Goal: Transaction & Acquisition: Download file/media

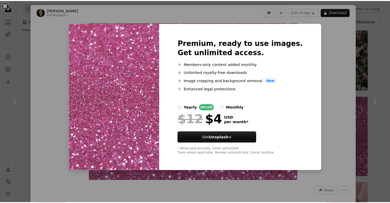
scroll to position [0, 136]
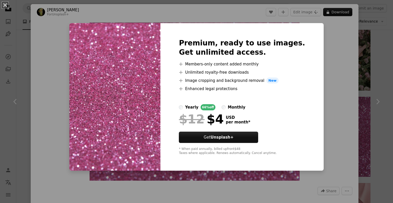
click at [323, 74] on div "An X shape Premium, ready to use images. Get unlimited access. A plus sign Memb…" at bounding box center [196, 101] width 393 height 203
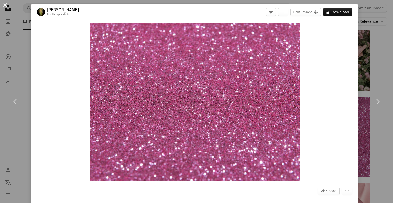
click at [6, 5] on button "An X shape" at bounding box center [5, 5] width 6 height 6
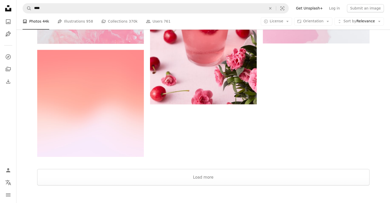
scroll to position [867, 0]
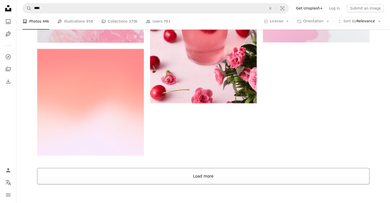
click at [202, 183] on button "Load more" at bounding box center [203, 176] width 332 height 16
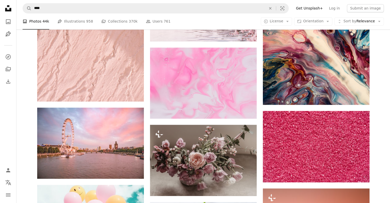
scroll to position [4793, 0]
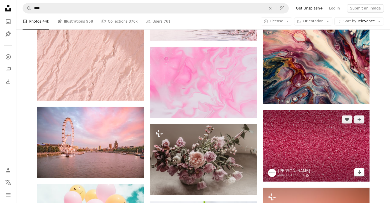
click at [356, 172] on link "Arrow pointing down" at bounding box center [359, 172] width 10 height 8
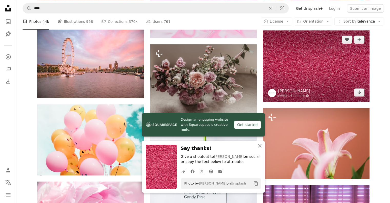
scroll to position [4877, 0]
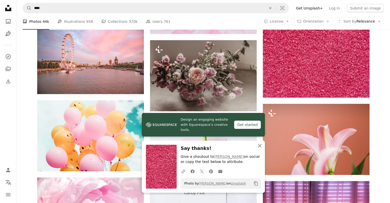
click at [259, 146] on icon "button" at bounding box center [260, 146] width 4 height 4
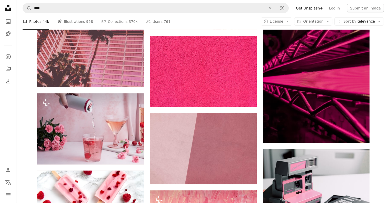
scroll to position [9053, 0]
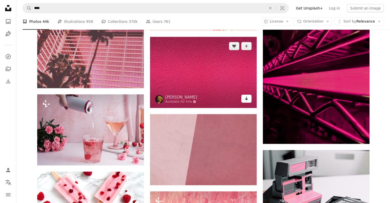
click at [246, 100] on icon "Download" at bounding box center [245, 99] width 3 height 4
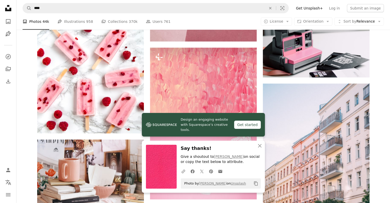
scroll to position [9196, 0]
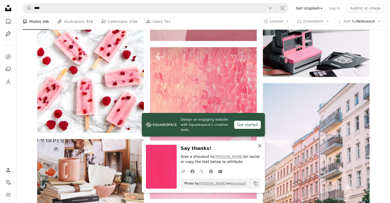
click at [260, 146] on icon "button" at bounding box center [260, 146] width 4 height 4
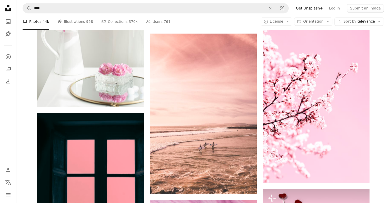
scroll to position [13908, 0]
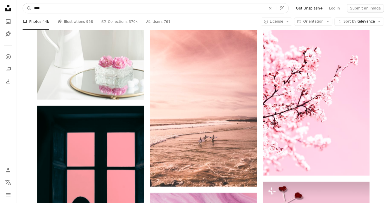
click at [91, 8] on input "****" at bounding box center [148, 8] width 233 height 10
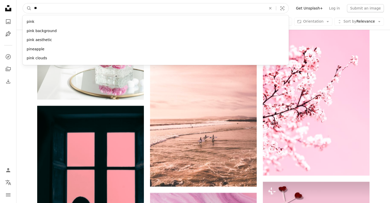
type input "*"
type input "*******"
click at [23, 3] on button "A magnifying glass" at bounding box center [27, 8] width 9 height 10
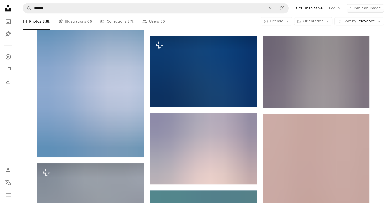
scroll to position [561, 0]
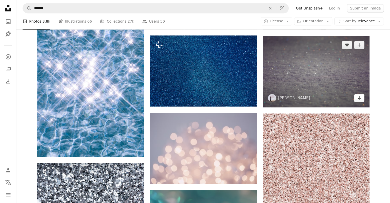
click at [361, 97] on icon "Arrow pointing down" at bounding box center [359, 98] width 4 height 6
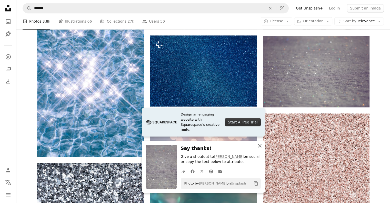
click at [260, 146] on icon "An X shape" at bounding box center [259, 145] width 6 height 6
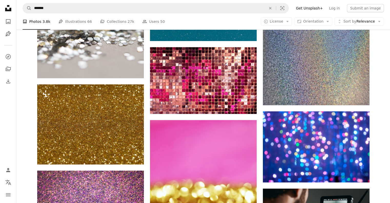
scroll to position [1603, 0]
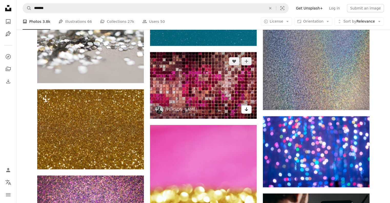
click at [247, 110] on icon "Download" at bounding box center [245, 109] width 3 height 4
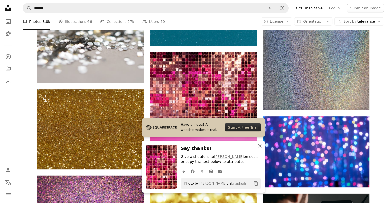
click at [258, 147] on icon "button" at bounding box center [260, 146] width 4 height 4
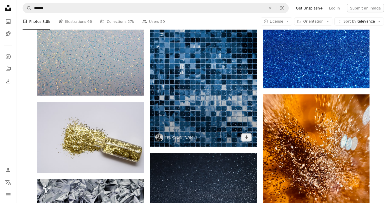
scroll to position [2979, 0]
click at [245, 138] on icon "Download" at bounding box center [245, 138] width 3 height 4
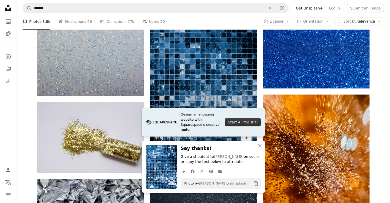
scroll to position [3069, 0]
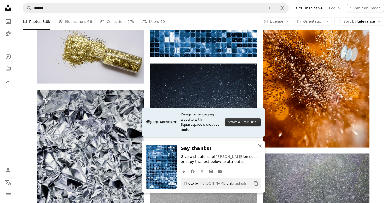
click at [260, 144] on icon "An X shape" at bounding box center [259, 145] width 6 height 6
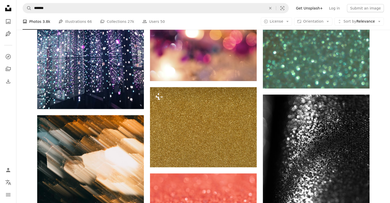
scroll to position [5452, 0]
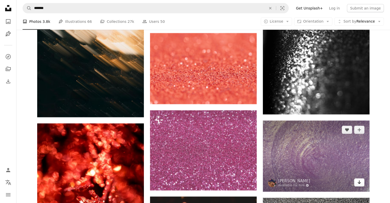
click at [358, 183] on icon "Arrow pointing down" at bounding box center [359, 182] width 4 height 6
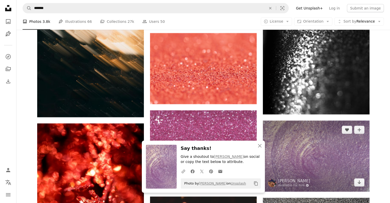
scroll to position [5526, 0]
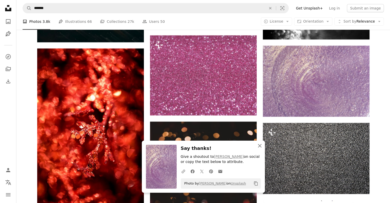
click at [260, 145] on icon "button" at bounding box center [260, 146] width 4 height 4
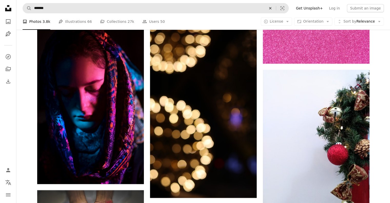
scroll to position [7930, 0]
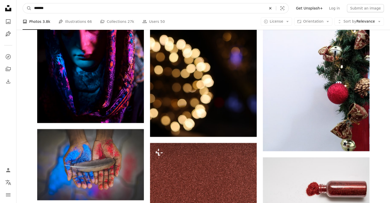
click at [276, 9] on icon "An X shape" at bounding box center [269, 8] width 11 height 4
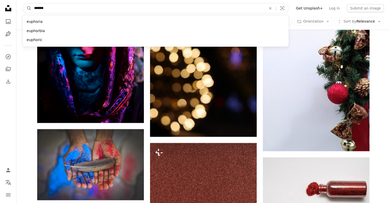
type input "********"
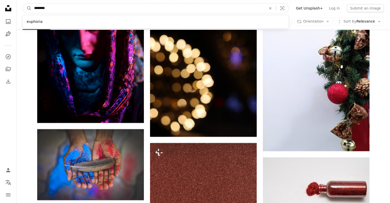
click button "A magnifying glass" at bounding box center [27, 8] width 9 height 10
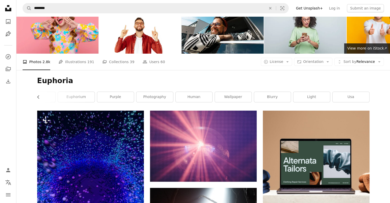
scroll to position [12, 0]
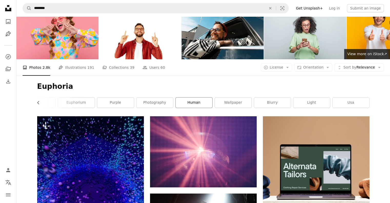
click at [188, 101] on link "human" at bounding box center [193, 102] width 37 height 10
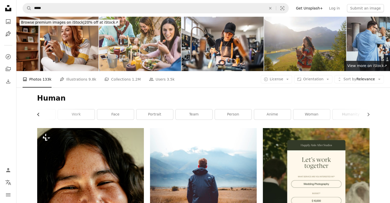
click at [40, 112] on icon "Chevron left" at bounding box center [38, 114] width 5 height 5
click at [39, 112] on icon "Chevron left" at bounding box center [38, 114] width 5 height 5
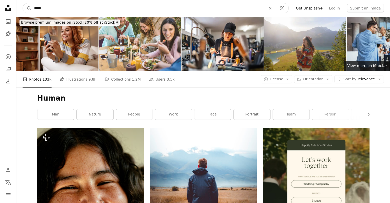
click at [106, 11] on input "*****" at bounding box center [148, 8] width 233 height 10
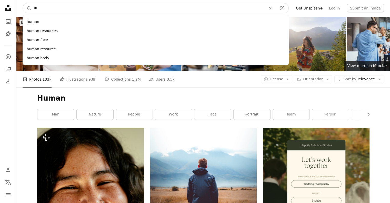
type input "*"
type input "****"
click button "A magnifying glass" at bounding box center [27, 8] width 9 height 10
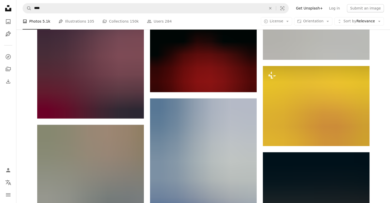
scroll to position [2418, 0]
